Goal: Find specific fact: Find specific fact

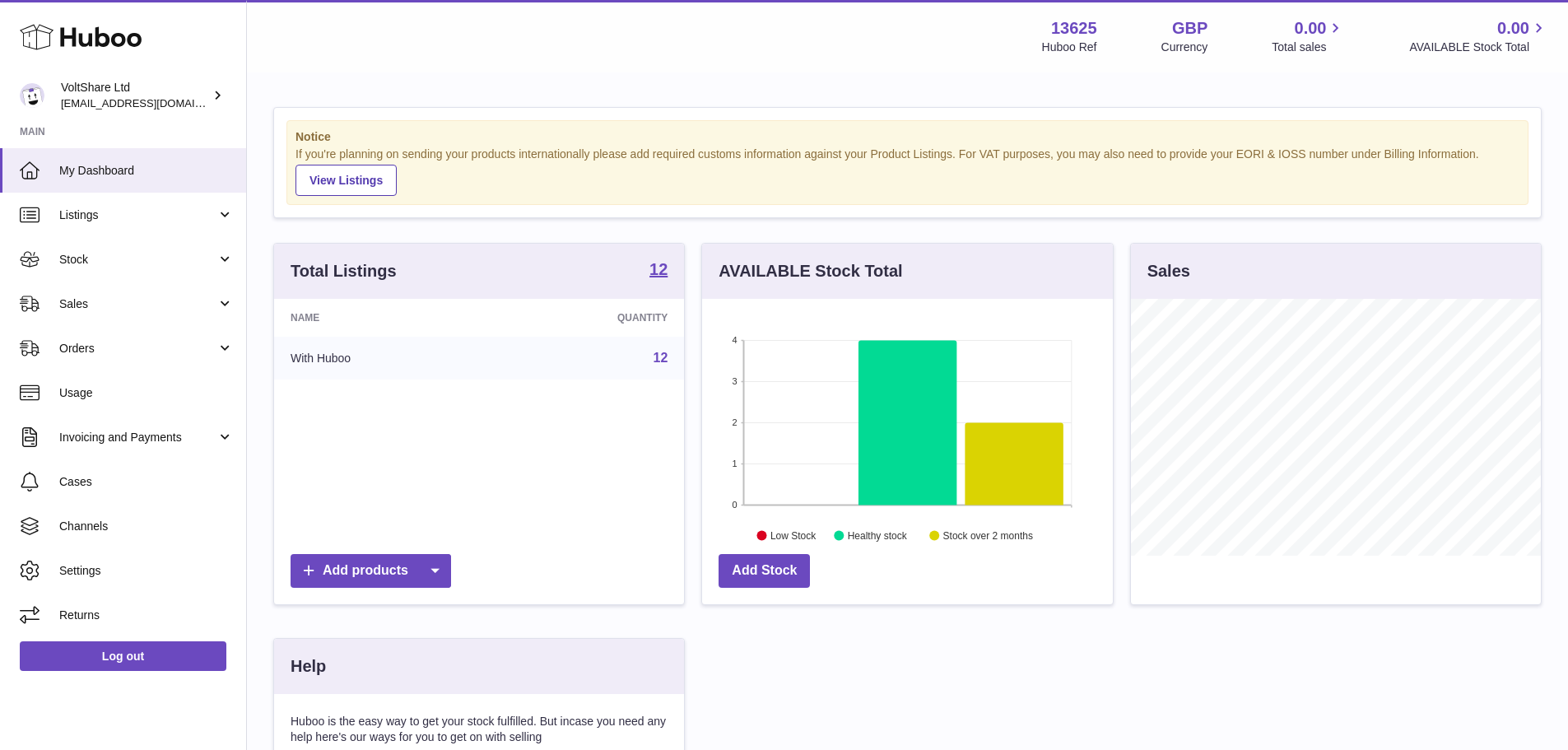
scroll to position [257, 411]
click at [662, 274] on strong "12" at bounding box center [659, 270] width 18 height 17
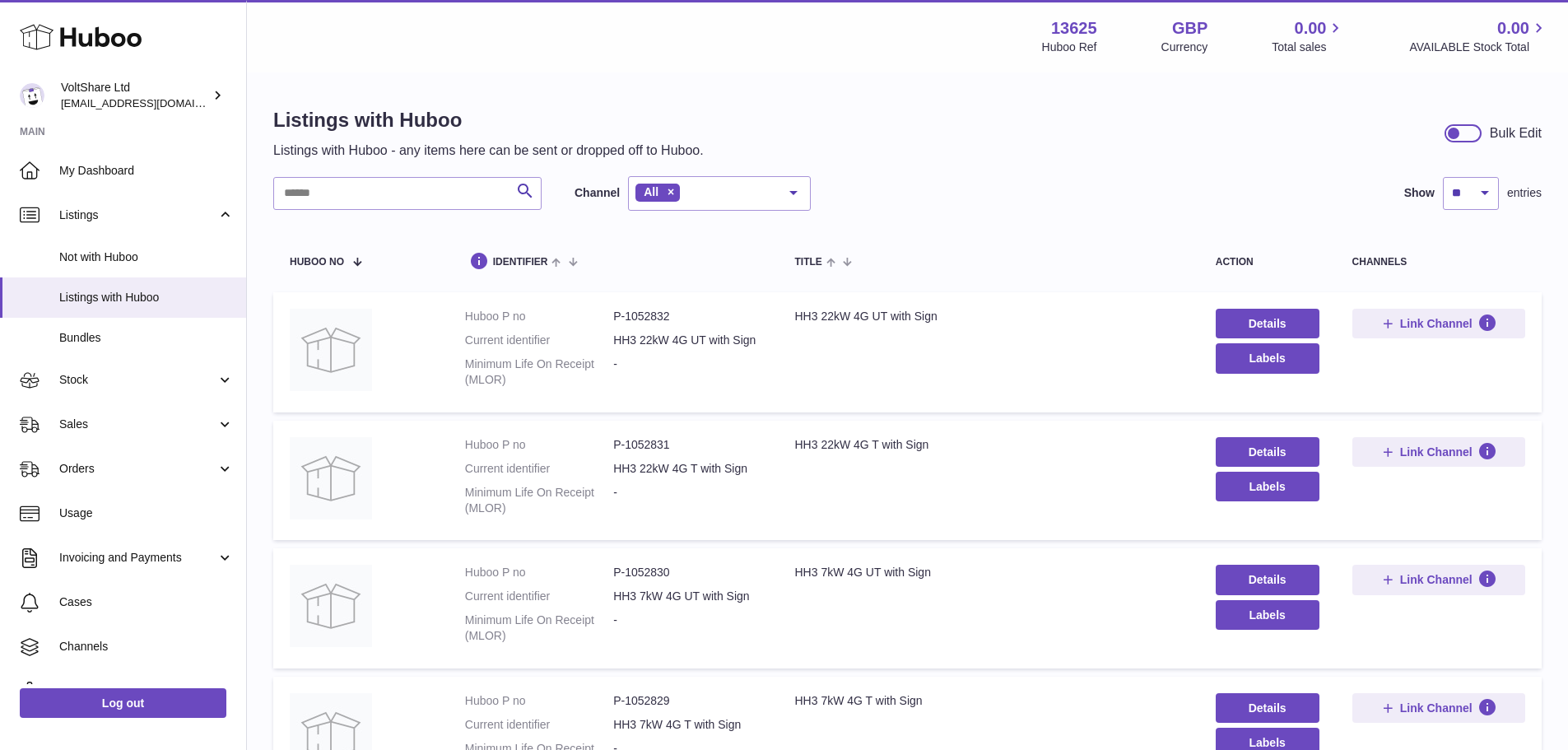
click at [952, 206] on div "Search Channel All All eBay Amazon Shopify Woocommerce Etsy No elements found. …" at bounding box center [907, 193] width 1268 height 35
click at [639, 318] on dd "P-1052832" at bounding box center [687, 316] width 148 height 16
copy dd "1052832"
